Goal: Task Accomplishment & Management: Complete application form

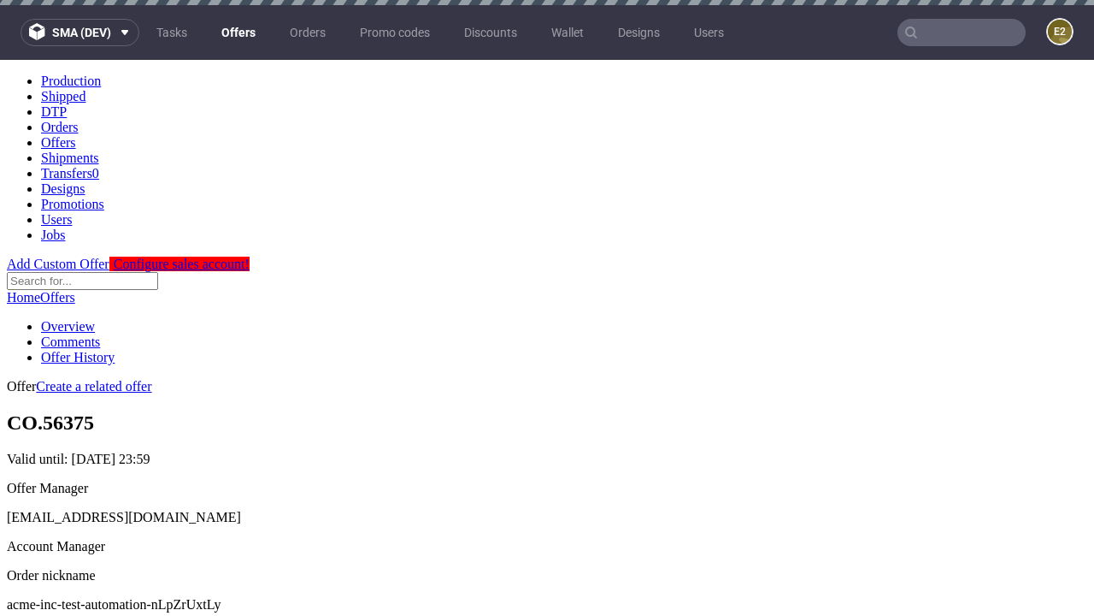
scroll to position [5, 0]
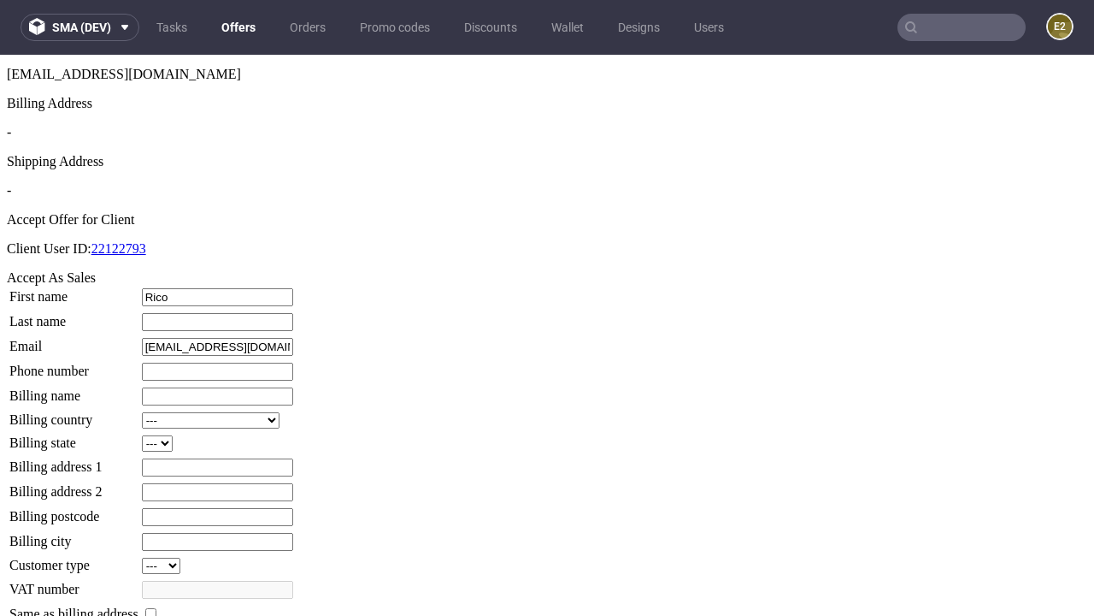
type input "Rico"
type input "Wiegand"
type input "1509813888"
type input "Vinnie.Schmidt91"
select select "13"
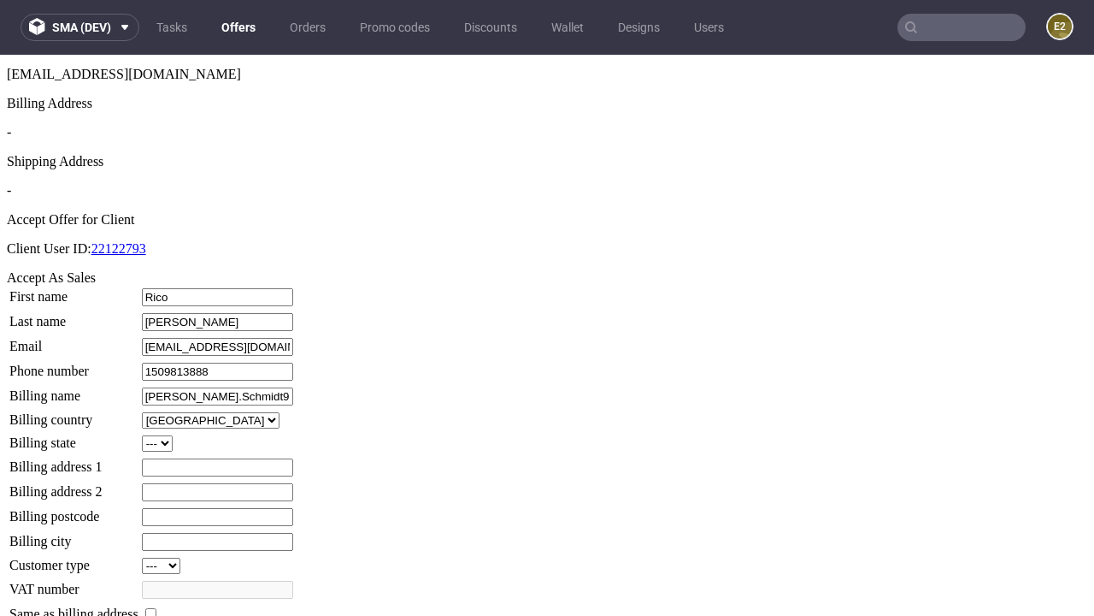
type input "Vinnie.Schmidt91"
type input "99 Sean Avenue"
select select "132"
type input "99 Sean Avenue"
type input "UA76 8EZ"
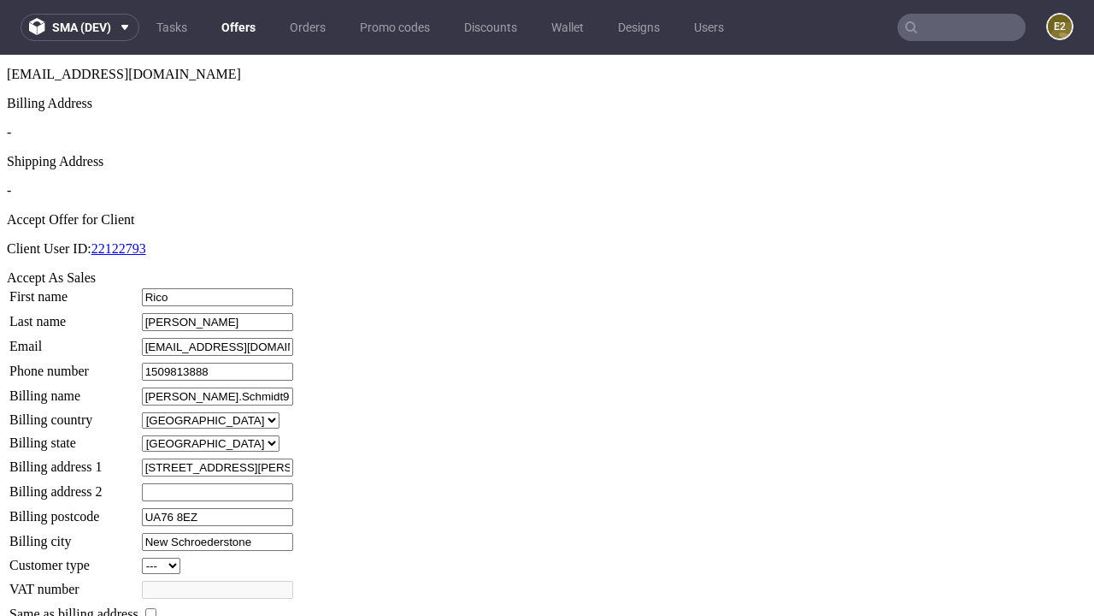
type input "New Schroederstone"
click at [156, 608] on input "checkbox" at bounding box center [150, 613] width 11 height 11
checkbox input "true"
type input "Vinnie.Schmidt91"
select select "13"
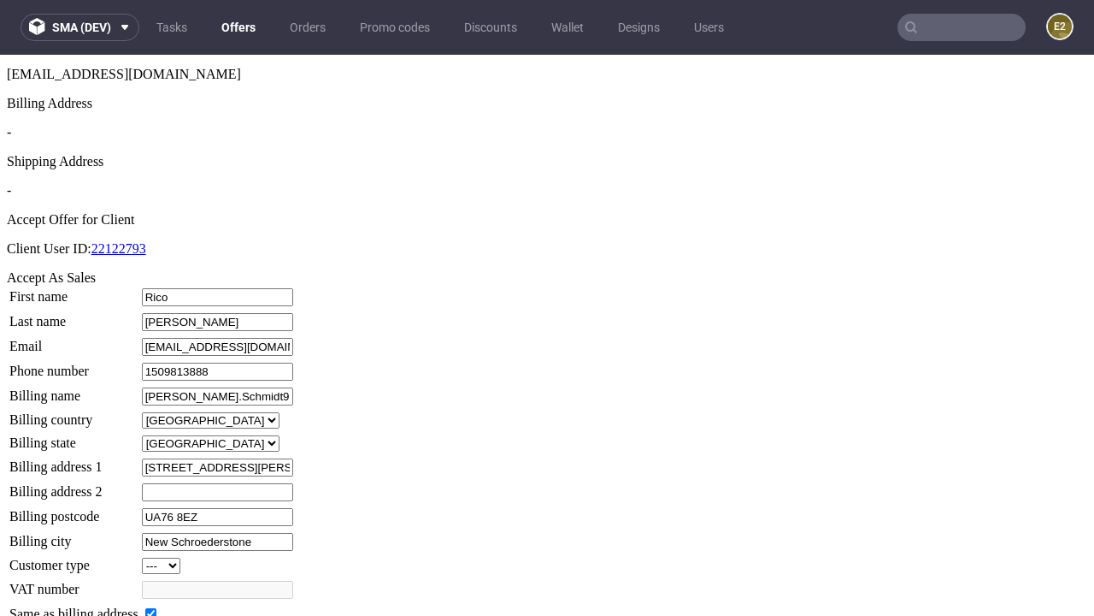
type input "99 Sean Avenue"
type input "UA76 8EZ"
type input "New Schroederstone"
